Goal: Use online tool/utility: Utilize a website feature to perform a specific function

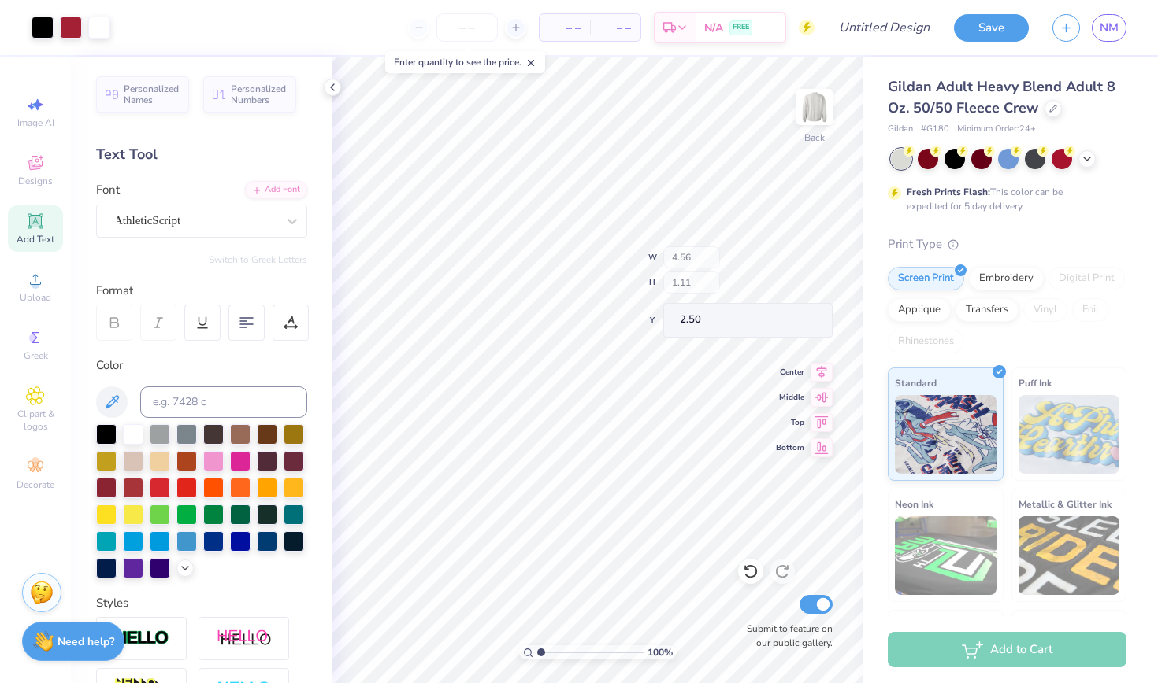
type input "4.56"
type input "1.11"
type textarea "W"
type textarea "Lambda"
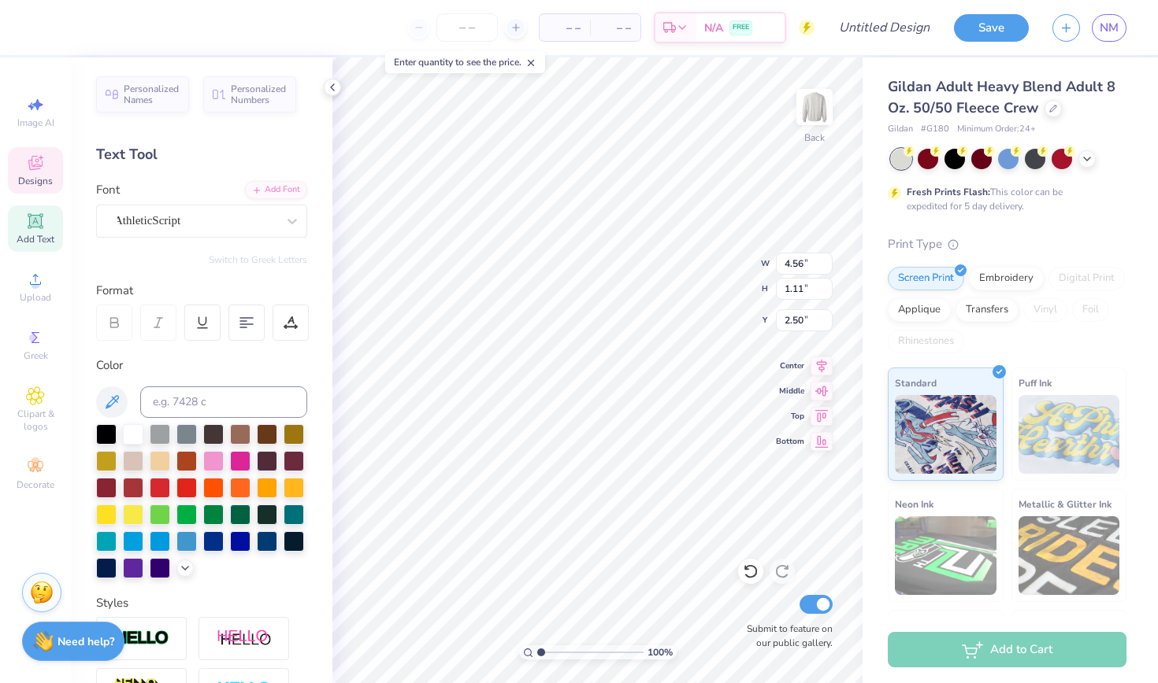
scroll to position [0, 2]
click at [1100, 31] on span "NM" at bounding box center [1108, 28] width 19 height 18
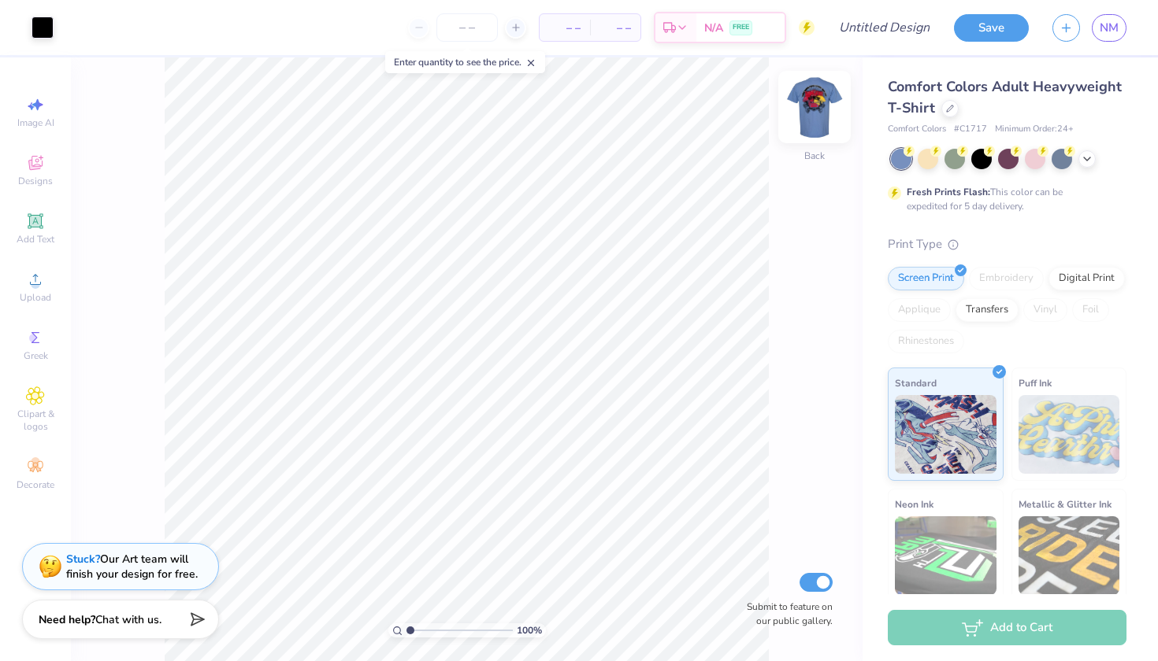
click at [819, 108] on img at bounding box center [814, 107] width 63 height 63
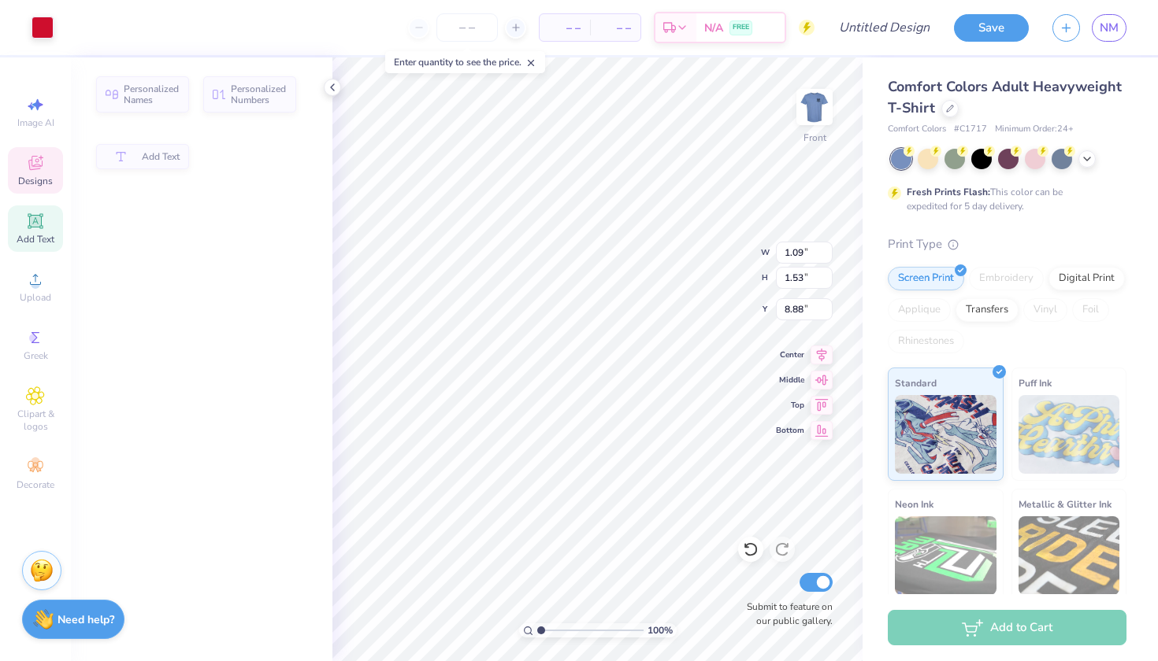
type input "1.09"
type input "1.53"
type input "8.88"
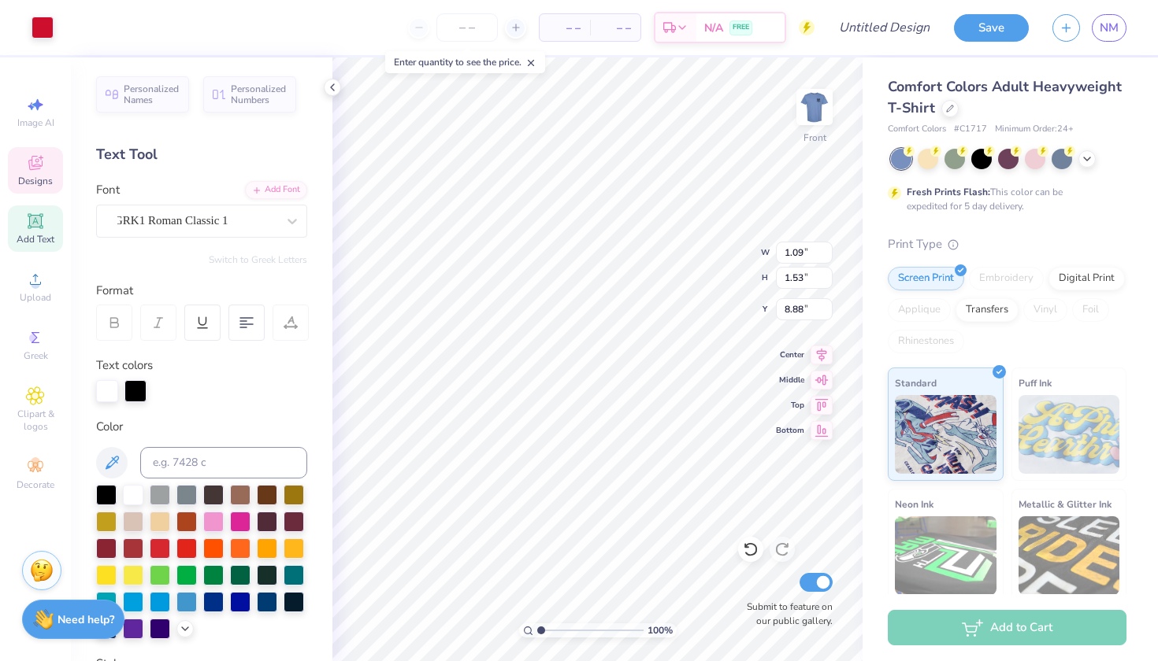
type input "5.41"
type input "4.80"
type input "8.26"
type input "1.09"
type input "1.53"
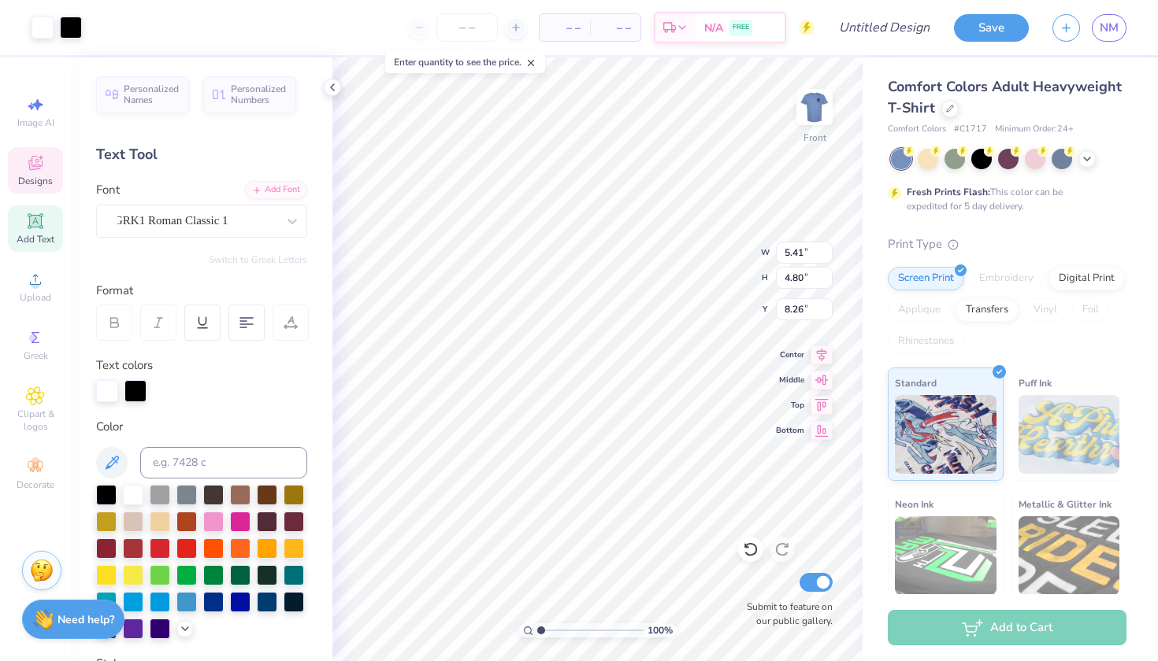
type input "8.88"
type textarea "b"
type textarea "t"
